Goal: Task Accomplishment & Management: Use online tool/utility

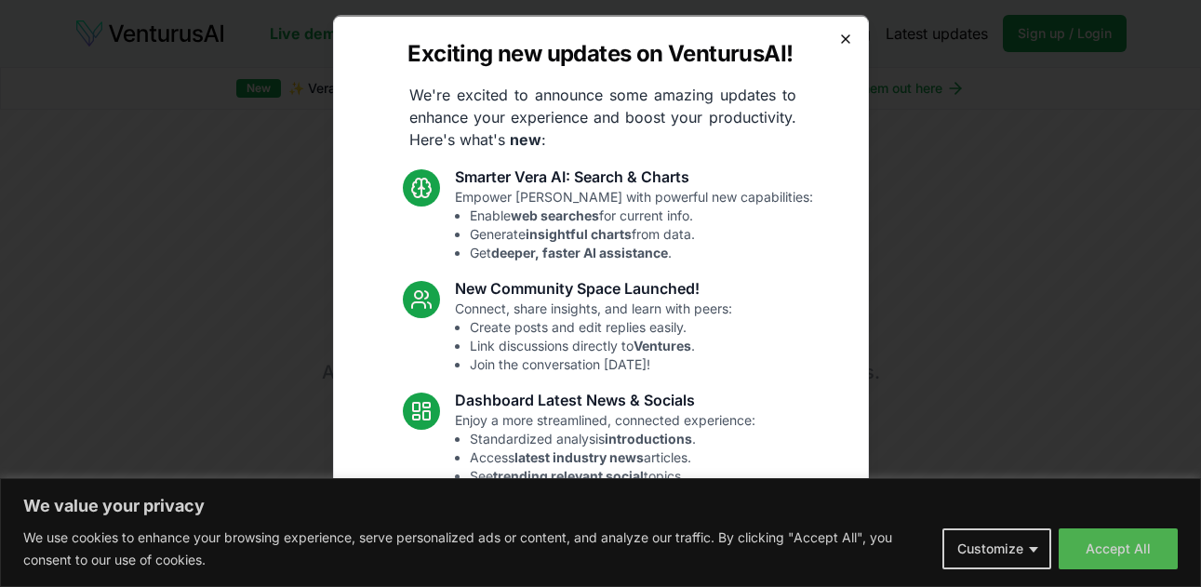
click at [842, 37] on icon "button" at bounding box center [845, 37] width 7 height 7
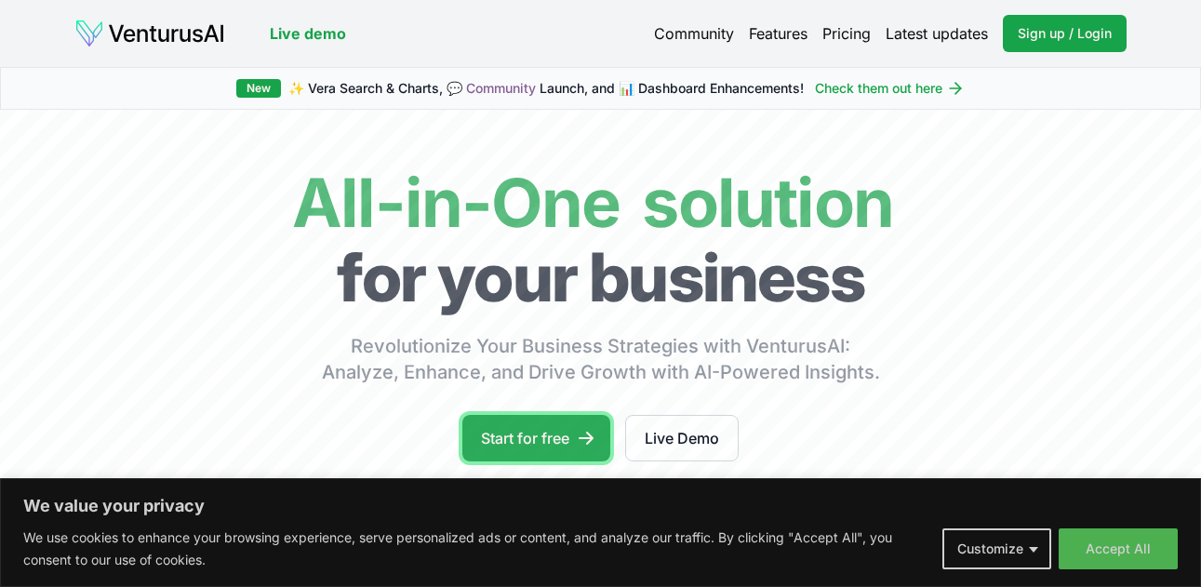
click at [574, 436] on link "Start for free" at bounding box center [536, 438] width 148 height 47
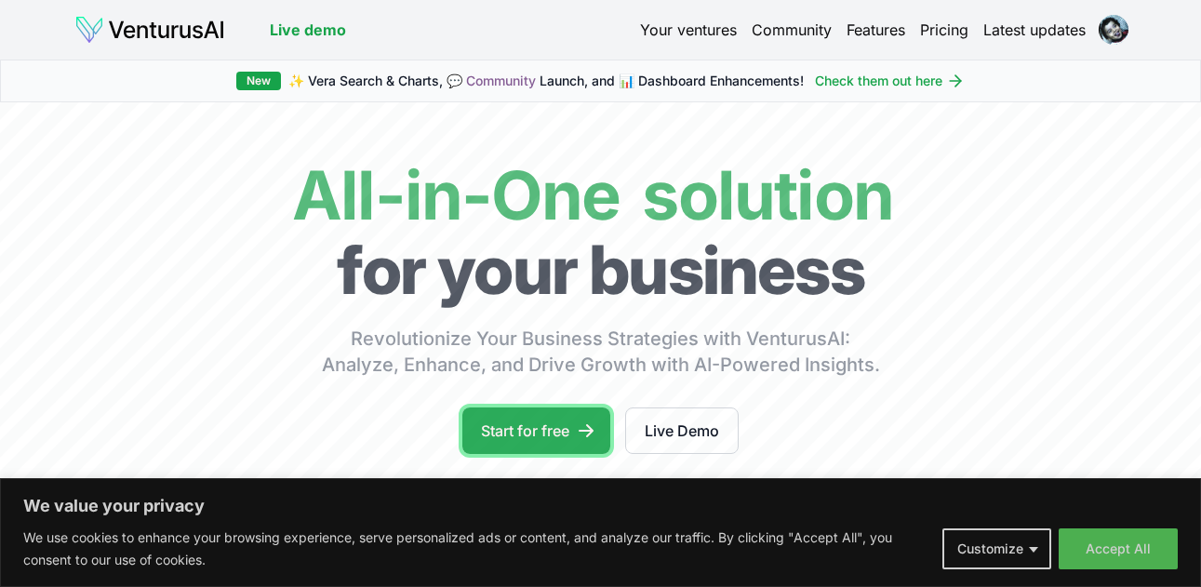
click at [536, 435] on link "Start for free" at bounding box center [536, 431] width 148 height 47
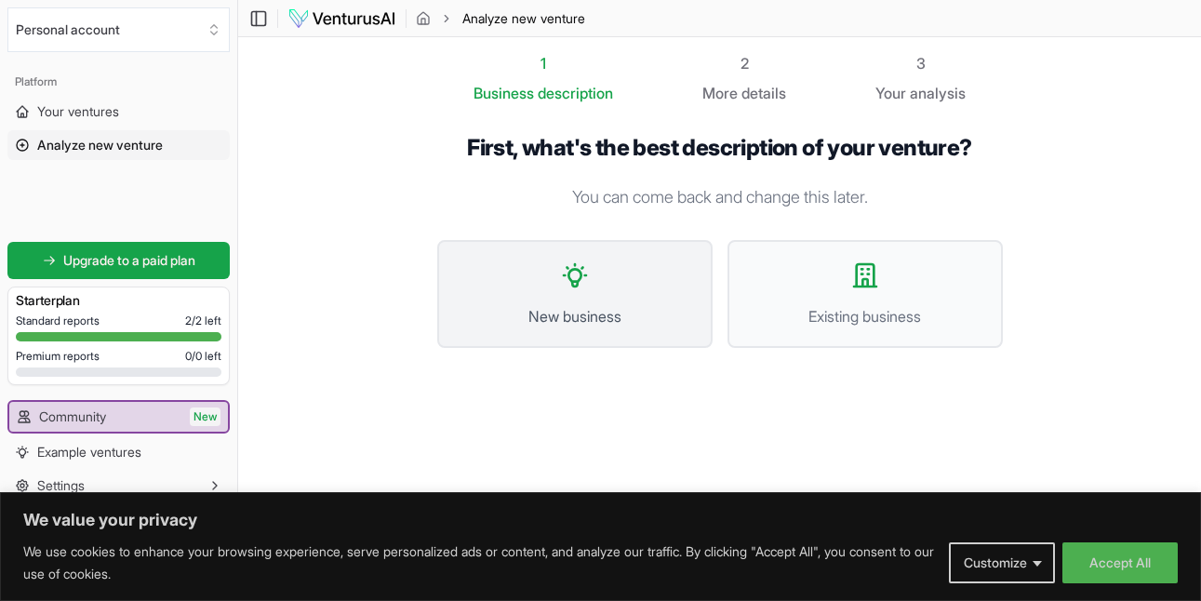
click at [621, 326] on span "New business" at bounding box center [575, 316] width 234 height 22
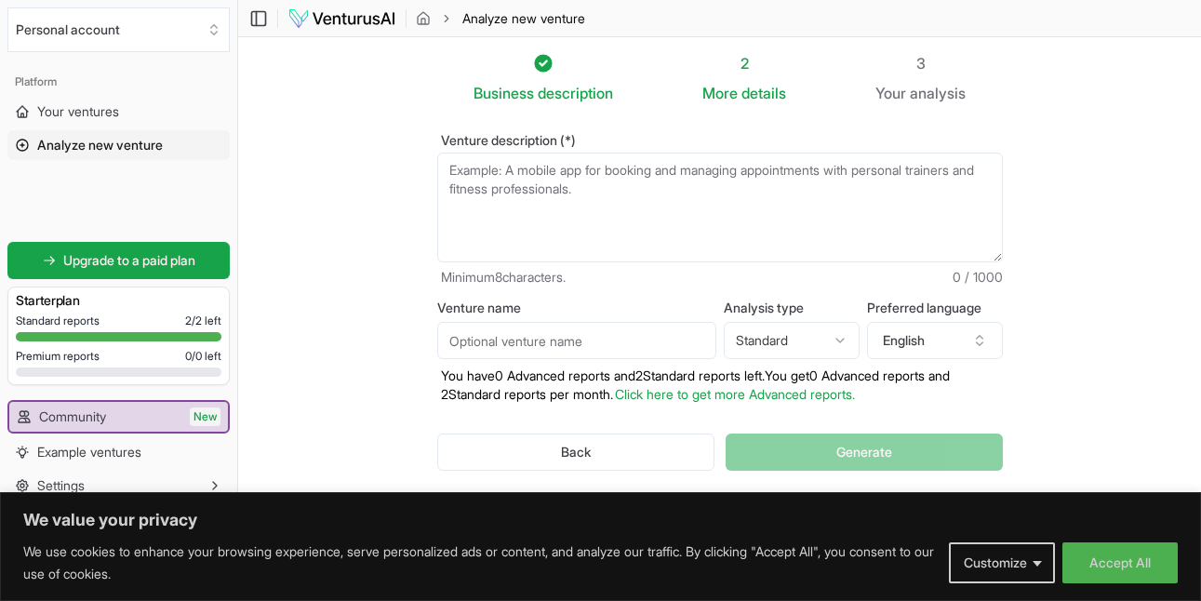
click at [1083, 368] on section "Business description 2 More details 3 Your analysis Venture description (*) Min…" at bounding box center [719, 291] width 963 height 508
click at [1167, 42] on section "Business description 2 More details 3 Your analysis Venture description (*) Min…" at bounding box center [719, 291] width 963 height 508
